Goal: Use online tool/utility: Utilize a website feature to perform a specific function

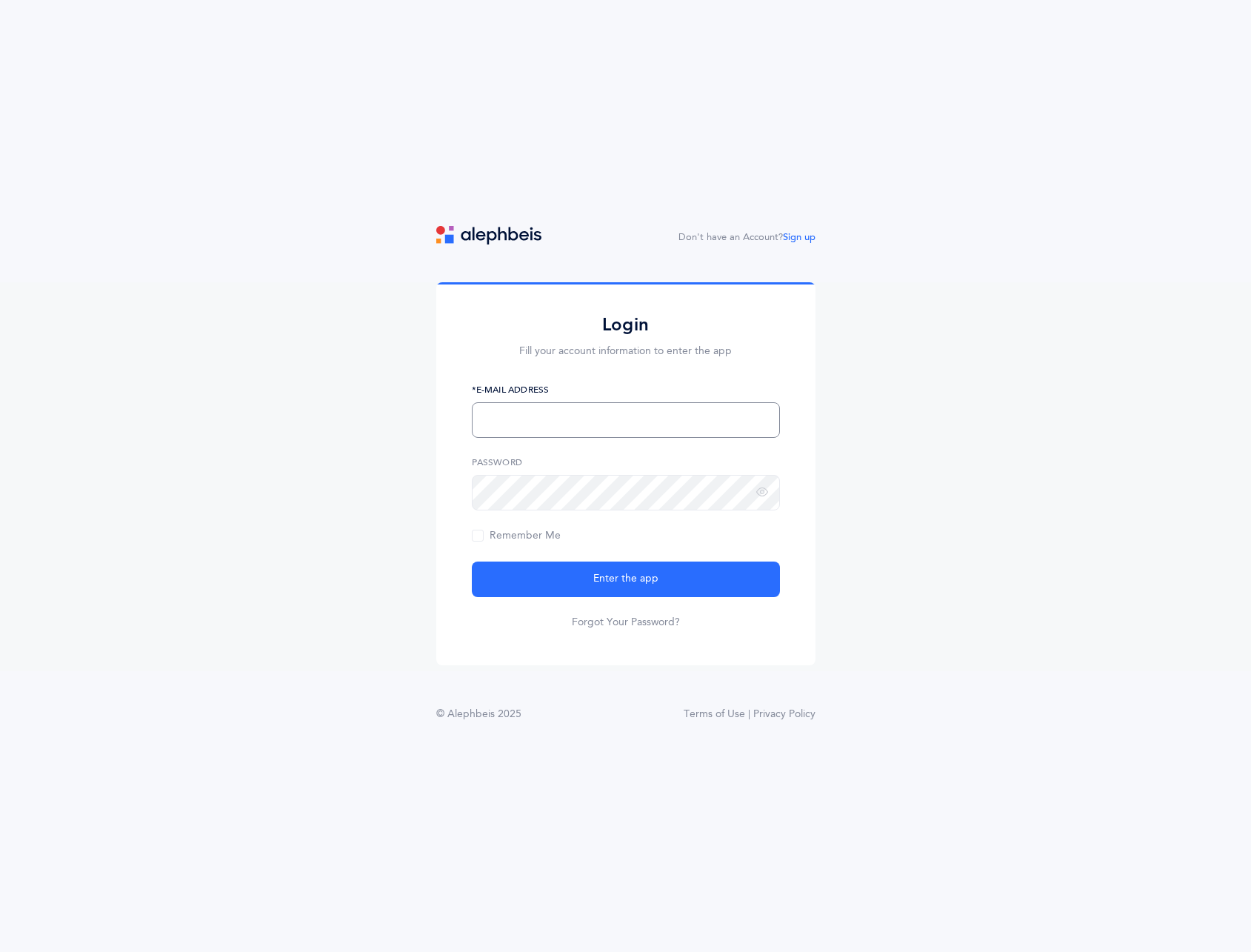
click at [560, 418] on input "text" at bounding box center [626, 419] width 308 height 35
type input "[EMAIL_ADDRESS][DOMAIN_NAME]"
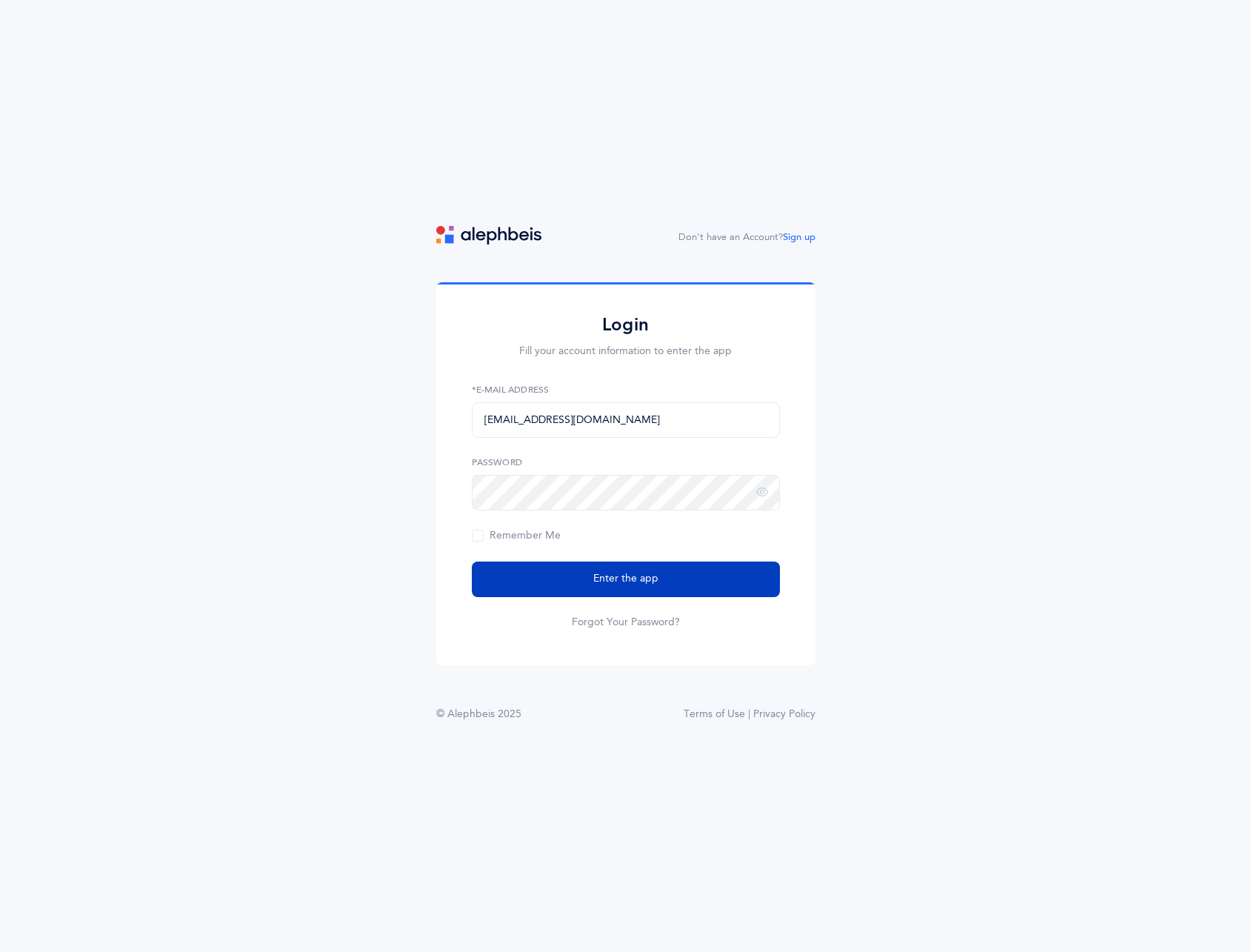
click at [543, 568] on button "Enter the app" at bounding box center [626, 579] width 308 height 35
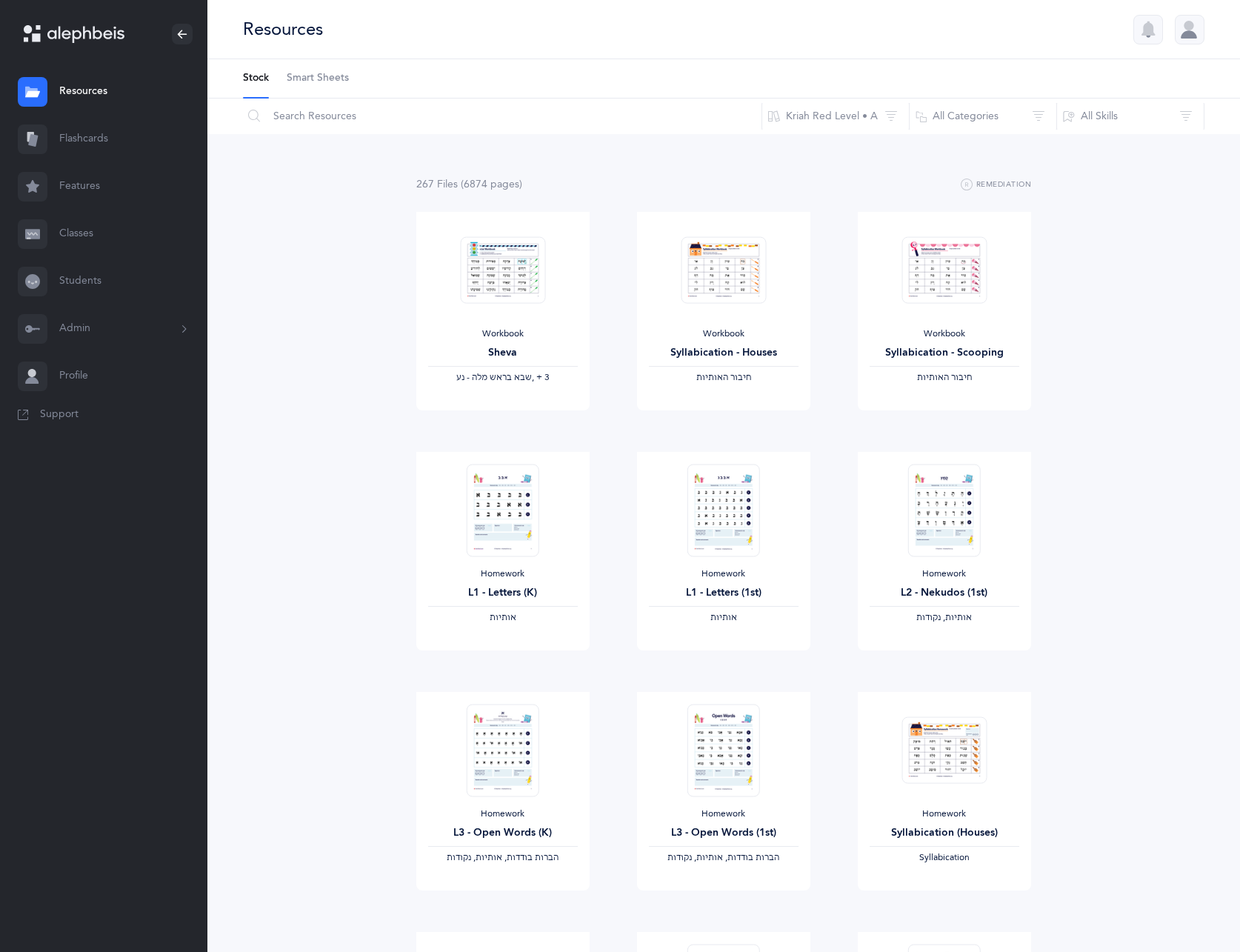
click at [90, 195] on link "Features" at bounding box center [104, 187] width 208 height 47
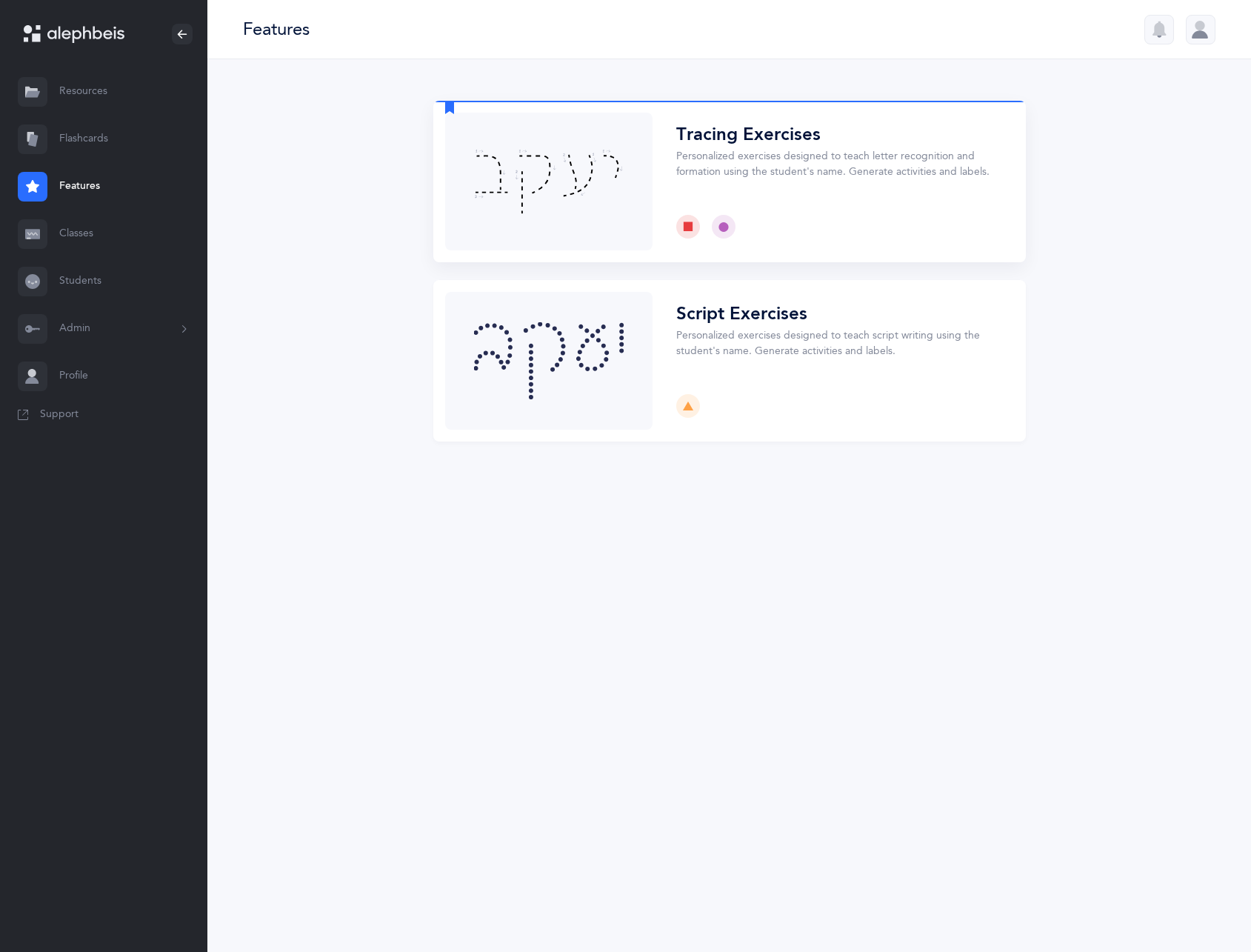
click at [621, 198] on button "Choose" at bounding box center [729, 181] width 592 height 162
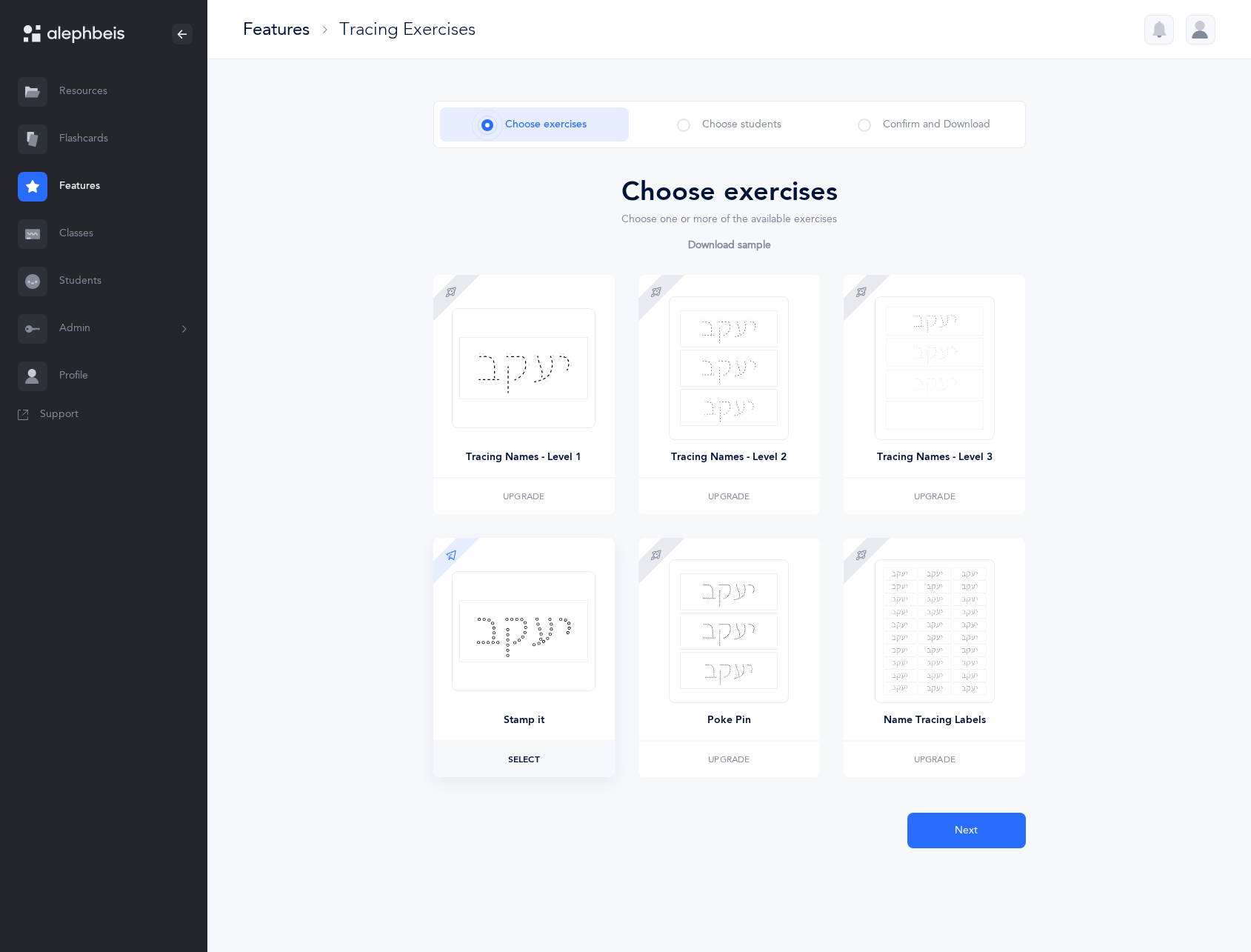
click at [502, 761] on label "Select" at bounding box center [524, 759] width 181 height 35
click at [991, 841] on button "Next" at bounding box center [966, 830] width 118 height 35
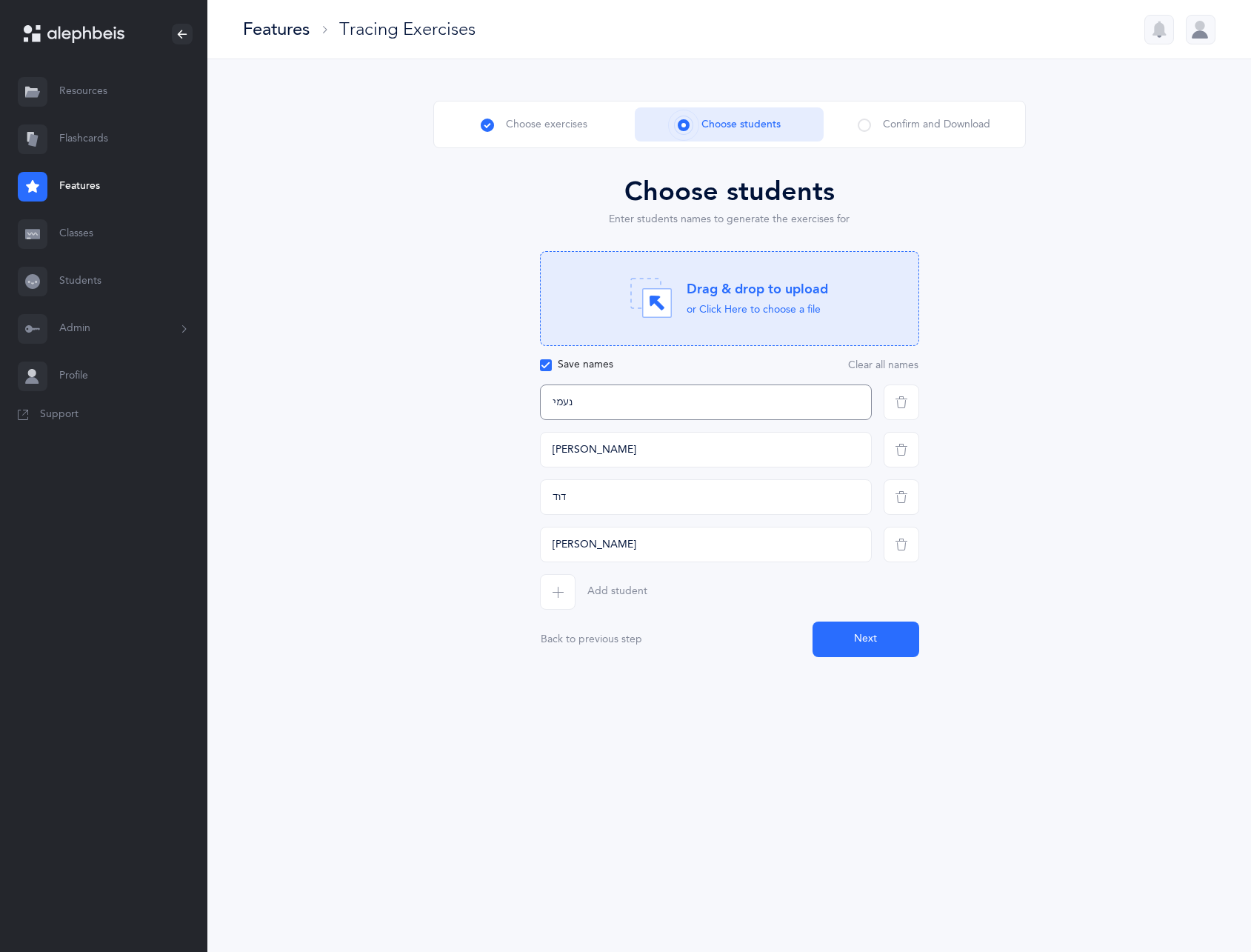
click at [744, 403] on input "נעמי" at bounding box center [706, 402] width 332 height 35
drag, startPoint x: 880, startPoint y: 663, endPoint x: 878, endPoint y: 652, distance: 11.2
click at [880, 662] on div "Choose exercises Choose students Confirm and Download Choose exercises Choose o…" at bounding box center [729, 388] width 1044 height 657
click at [878, 650] on button "Next" at bounding box center [866, 639] width 107 height 35
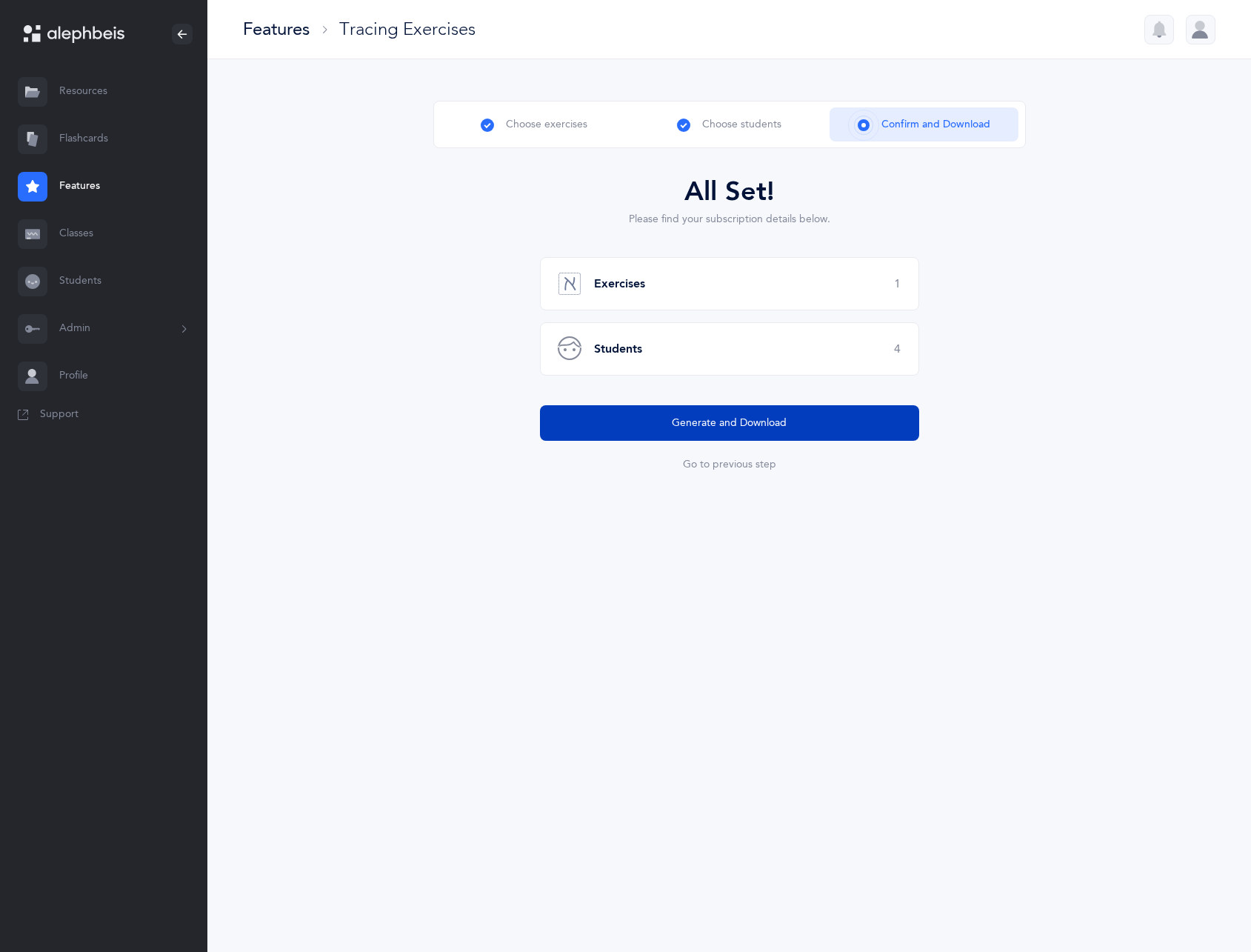
click at [729, 427] on span "Generate and Download" at bounding box center [729, 423] width 115 height 16
